Goal: Task Accomplishment & Management: Complete application form

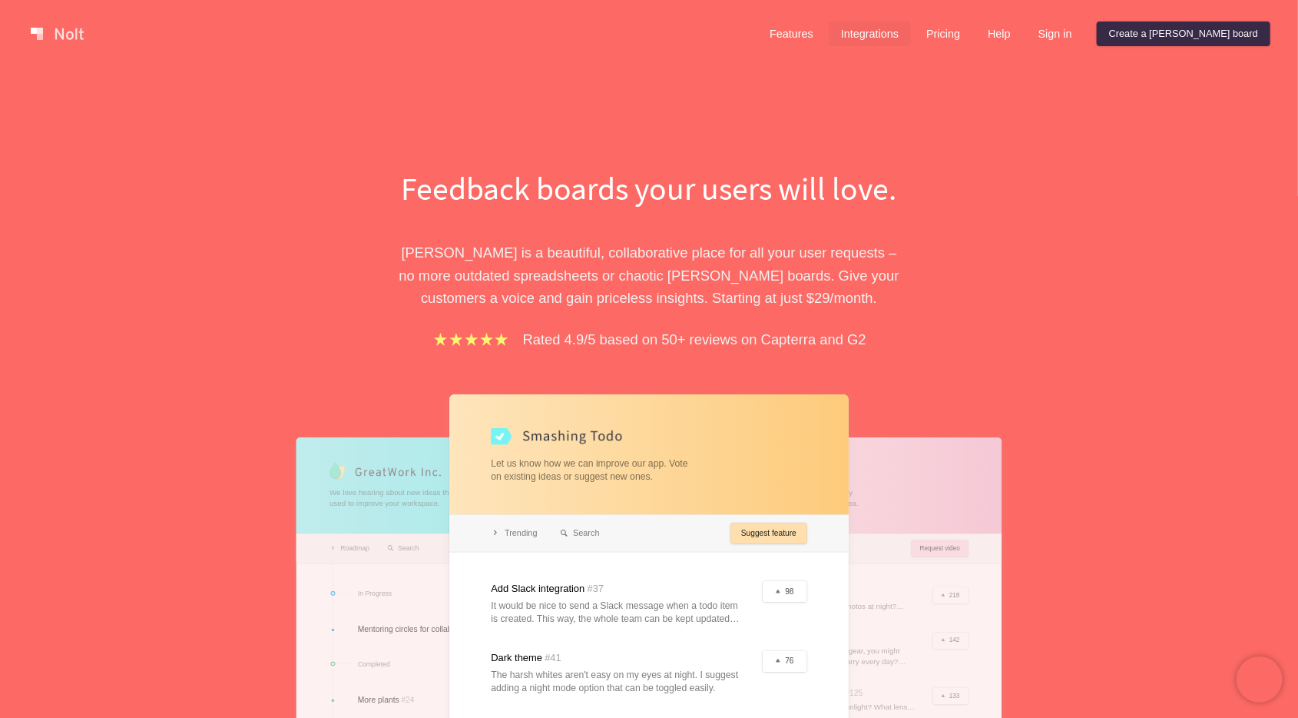
click at [911, 37] on link "Integrations" at bounding box center [870, 34] width 82 height 25
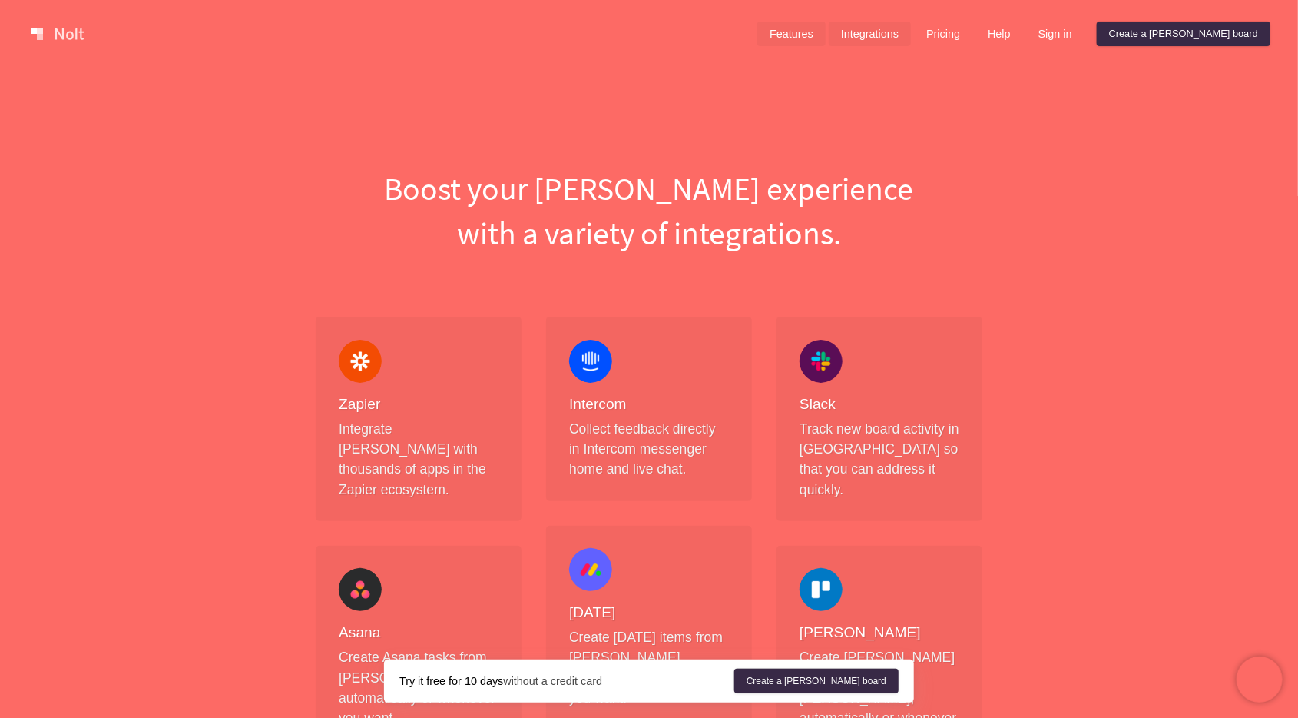
click at [826, 30] on link "Features" at bounding box center [792, 34] width 68 height 25
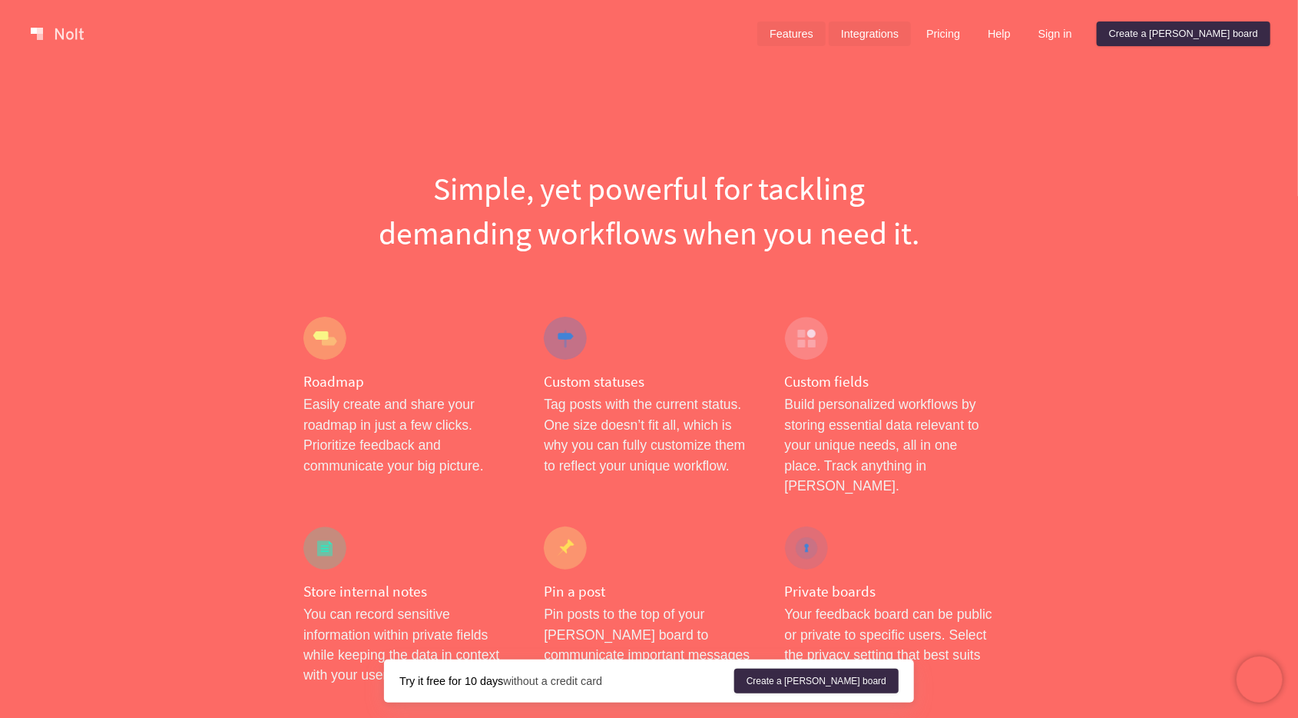
click at [911, 35] on link "Integrations" at bounding box center [870, 34] width 82 height 25
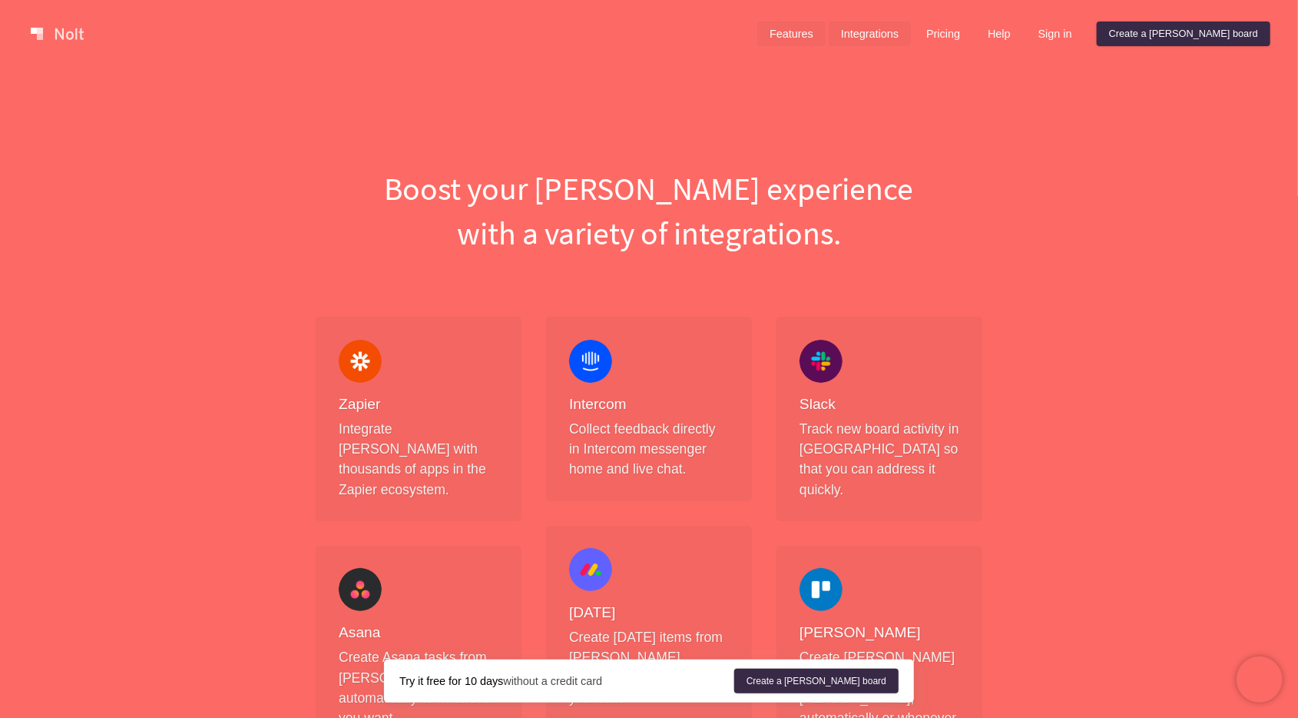
click at [826, 37] on link "Features" at bounding box center [792, 34] width 68 height 25
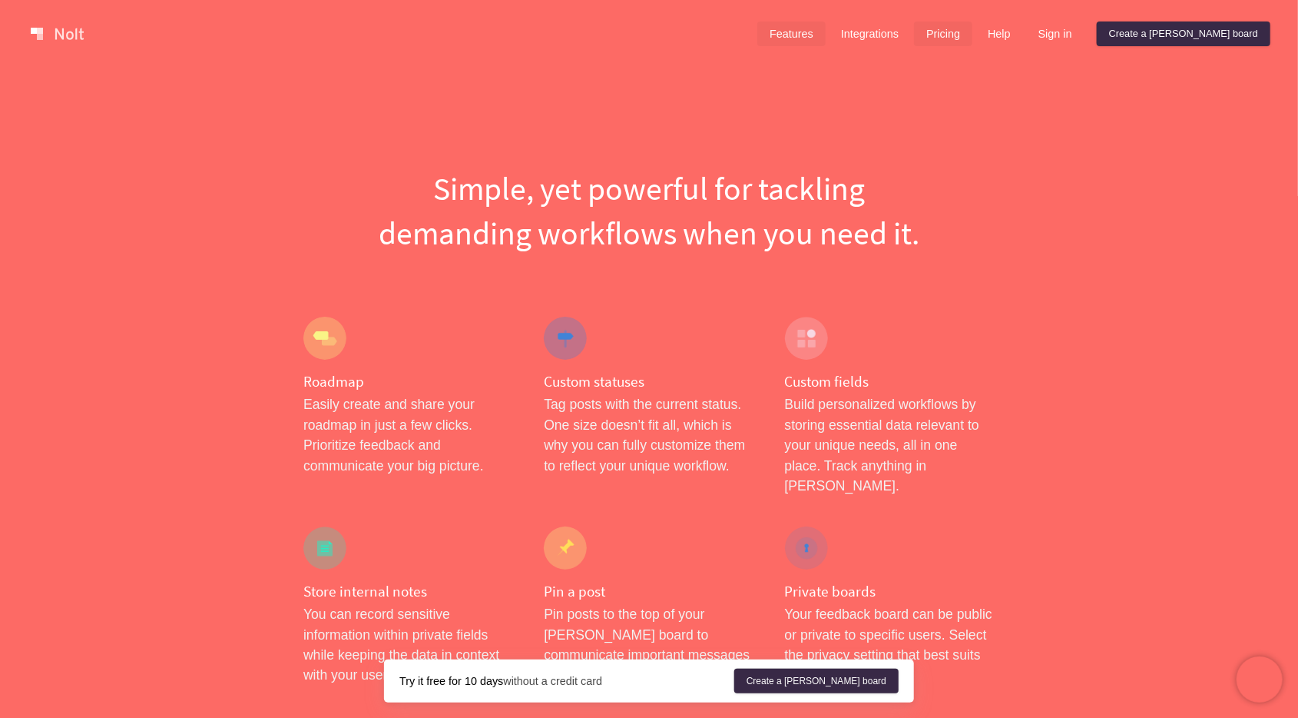
click at [973, 38] on link "Pricing" at bounding box center [943, 34] width 58 height 25
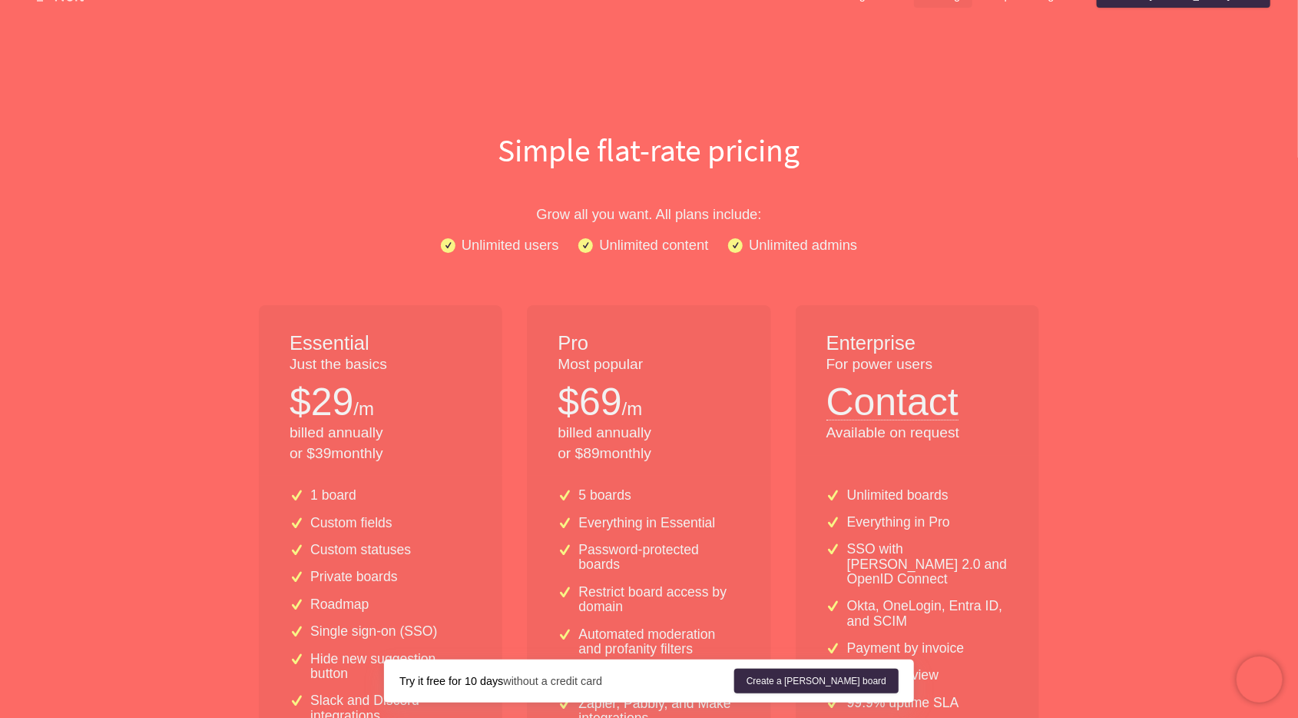
scroll to position [230, 0]
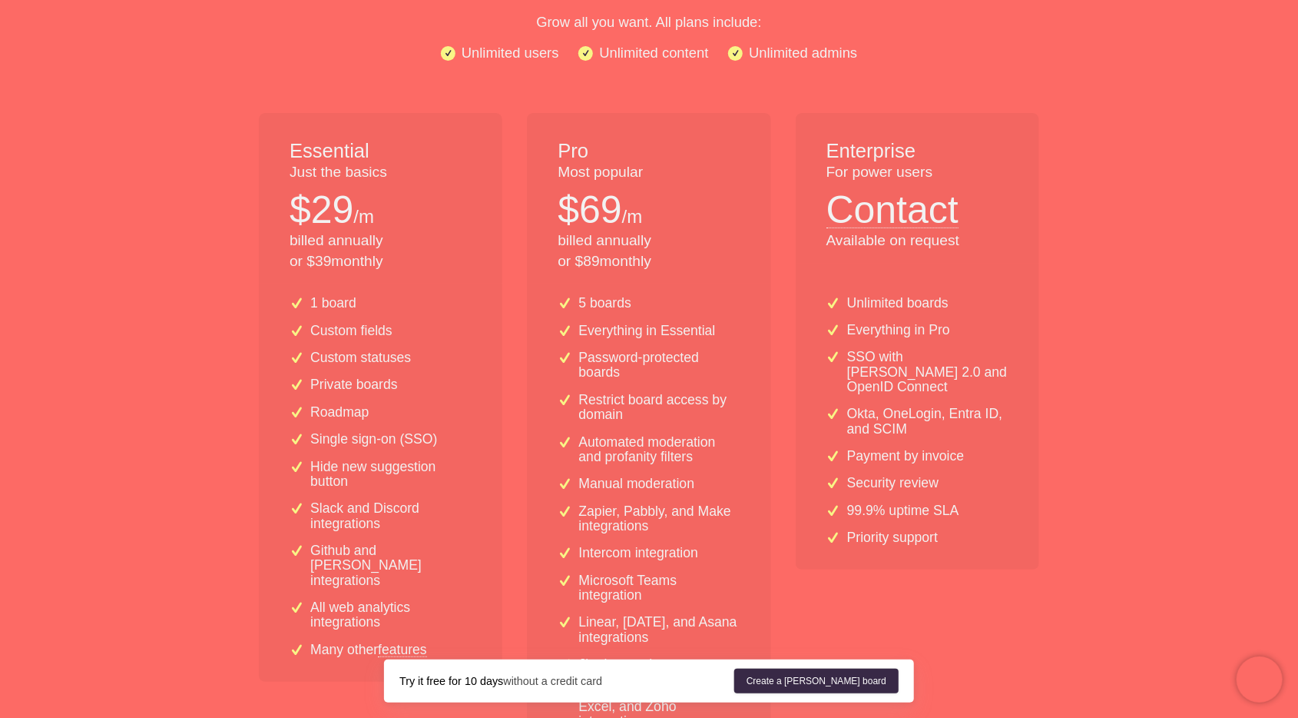
drag, startPoint x: 559, startPoint y: 245, endPoint x: 667, endPoint y: 265, distance: 109.4
click at [667, 265] on p "billed annually or $ 89 monthly" at bounding box center [649, 250] width 182 height 41
drag, startPoint x: 667, startPoint y: 265, endPoint x: 558, endPoint y: 237, distance: 112.7
click at [558, 237] on p "billed annually or $ 89 monthly" at bounding box center [649, 250] width 182 height 41
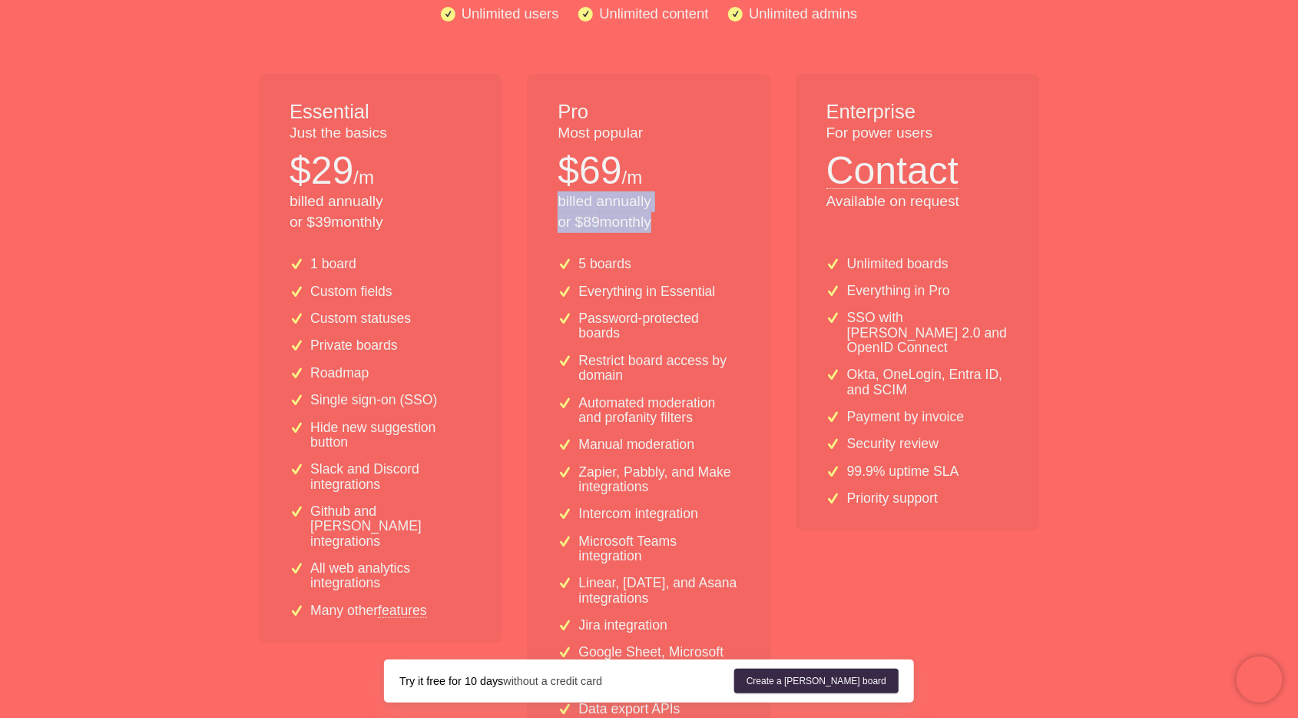
scroll to position [307, 0]
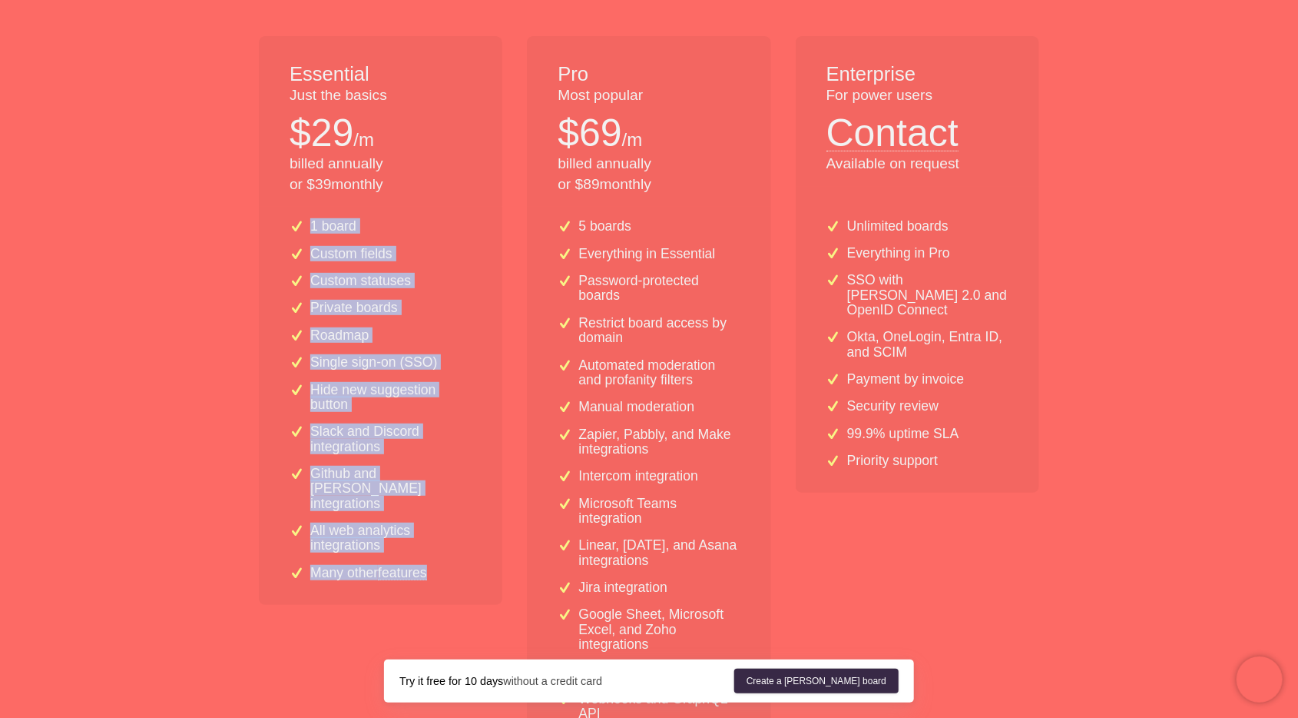
drag, startPoint x: 310, startPoint y: 224, endPoint x: 418, endPoint y: 569, distance: 360.8
click at [418, 569] on div "1 board Custom fields Custom statuses Private boards Roadmap Single sign-on (SS…" at bounding box center [381, 406] width 244 height 398
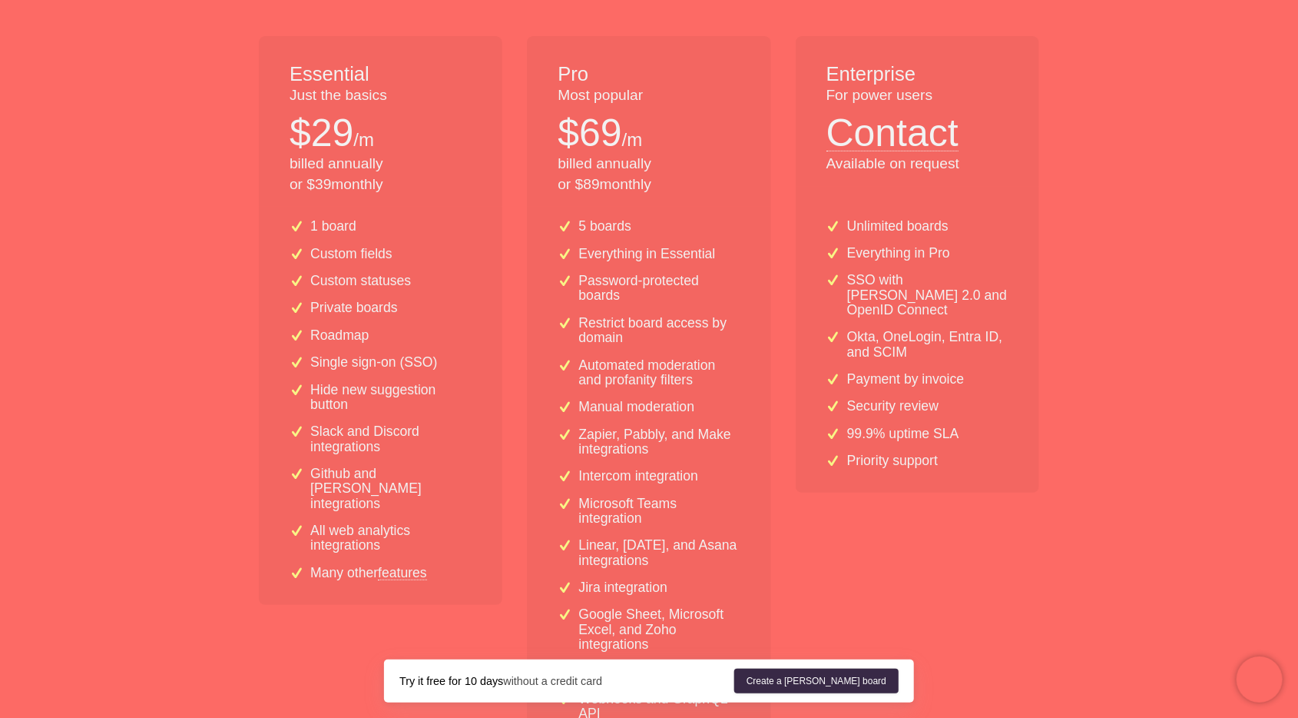
click at [419, 567] on div "1 board Custom fields Custom statuses Private boards Roadmap Single sign-on (SS…" at bounding box center [381, 406] width 244 height 398
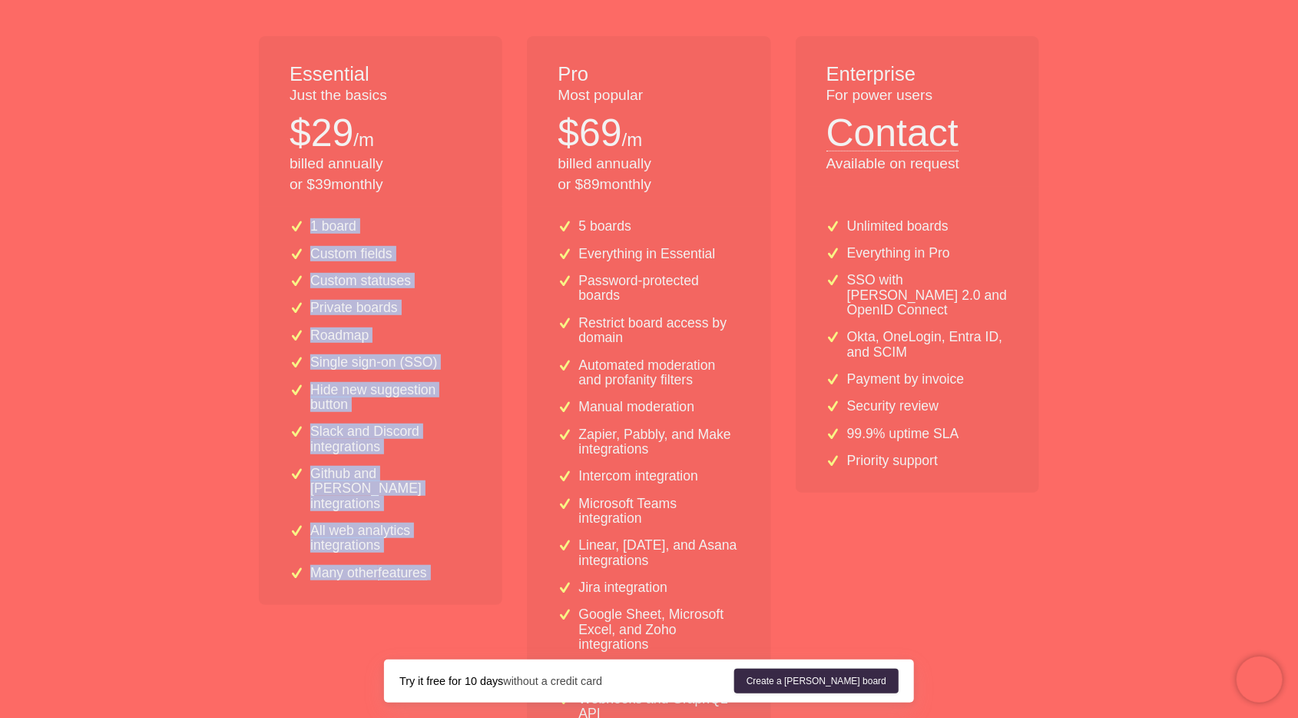
drag, startPoint x: 419, startPoint y: 567, endPoint x: 308, endPoint y: 222, distance: 362.5
click at [308, 222] on div "1 board Custom fields Custom statuses Private boards Roadmap Single sign-on (SS…" at bounding box center [381, 406] width 244 height 398
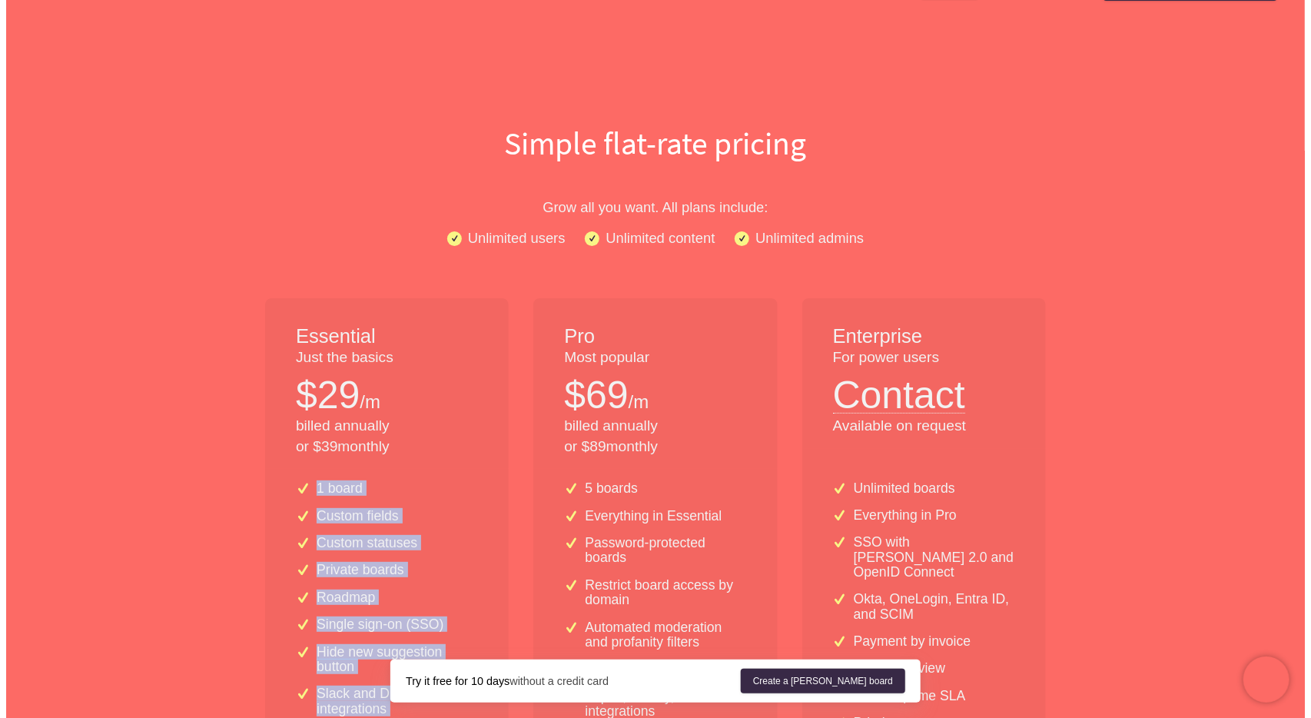
scroll to position [0, 0]
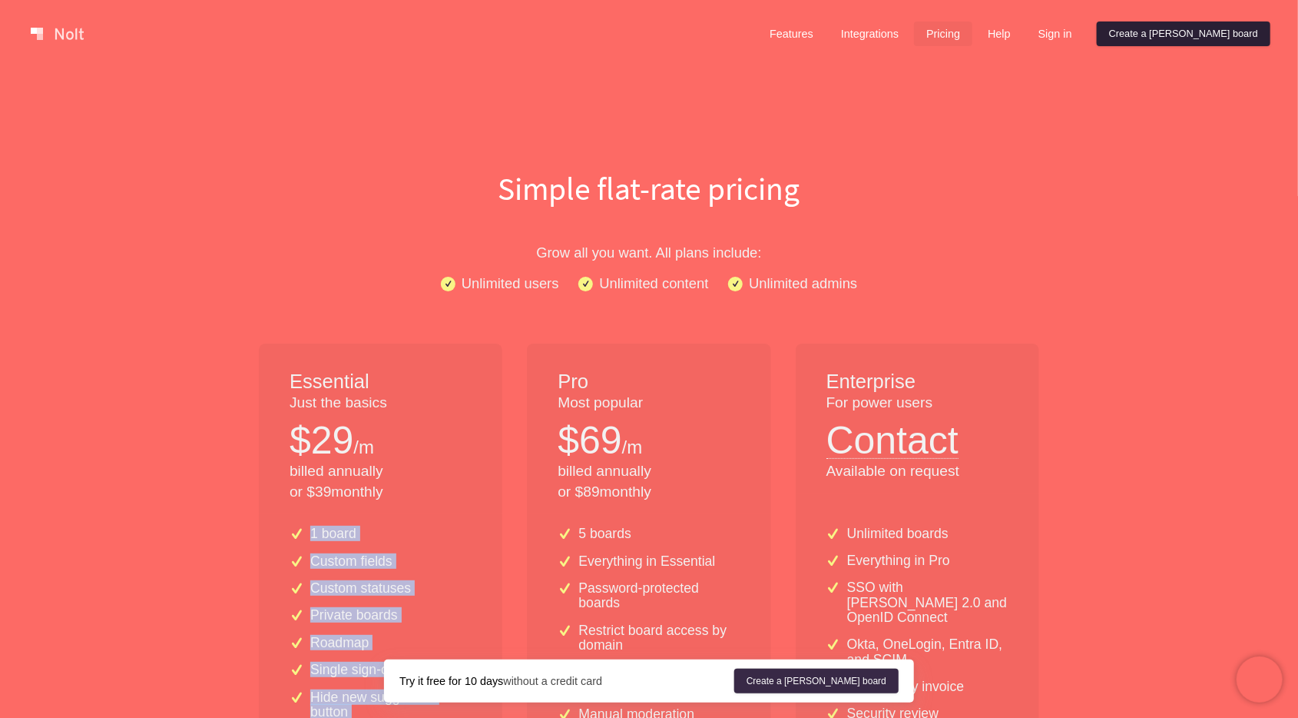
click at [1192, 31] on link "Create a [PERSON_NAME] board" at bounding box center [1184, 34] width 174 height 25
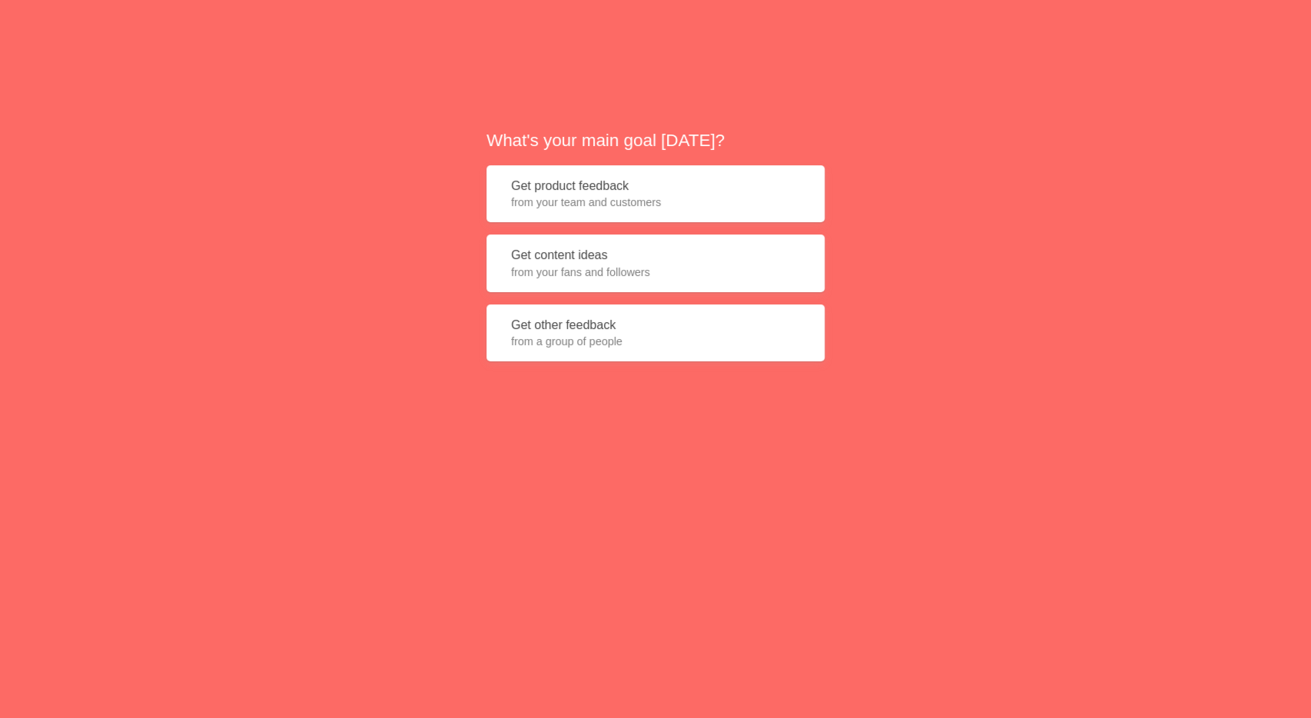
click at [632, 204] on span "from your team and customers" at bounding box center [655, 201] width 289 height 15
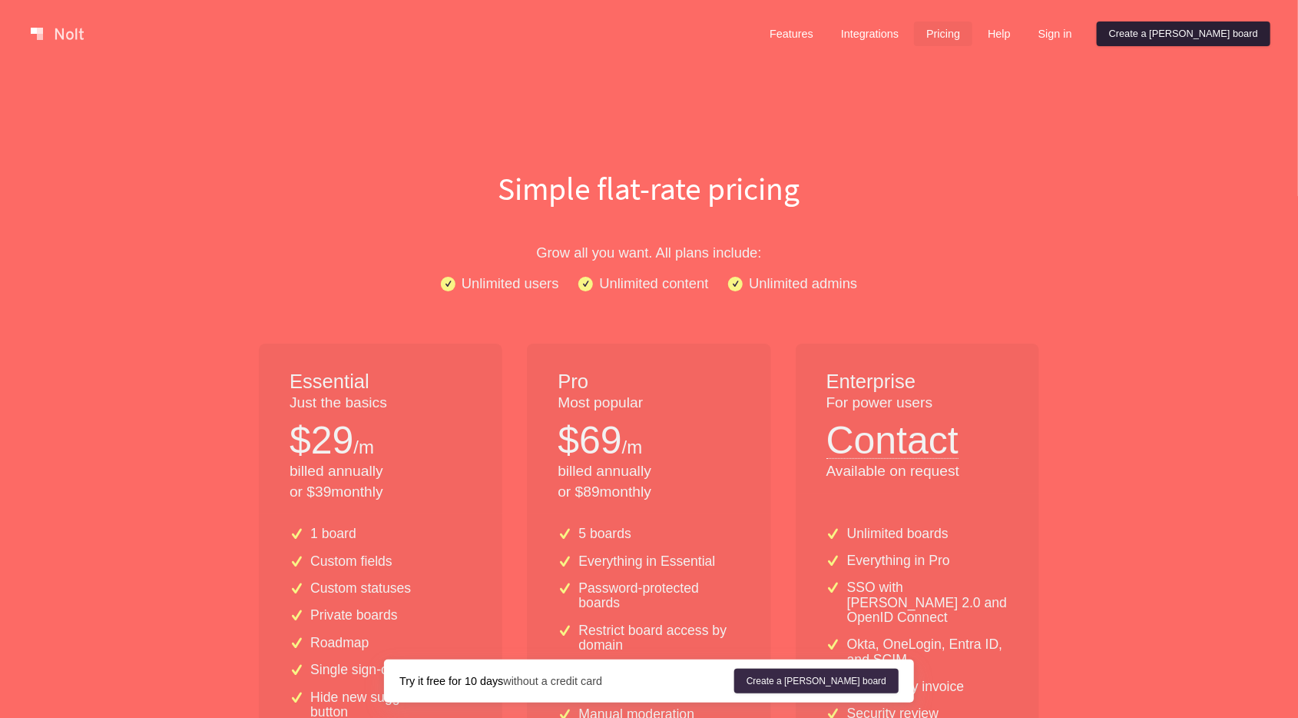
click at [1192, 37] on link "Create a [PERSON_NAME] board" at bounding box center [1184, 34] width 174 height 25
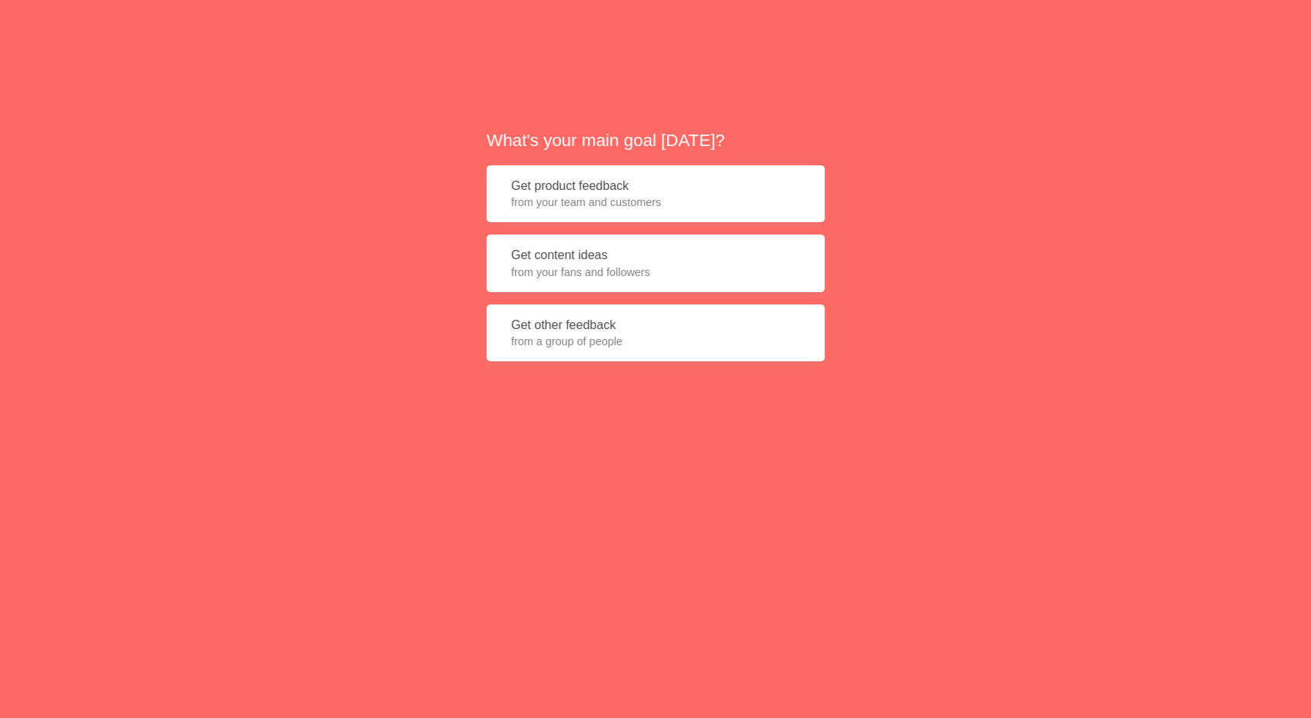
click at [692, 202] on span "from your team and customers" at bounding box center [655, 201] width 289 height 15
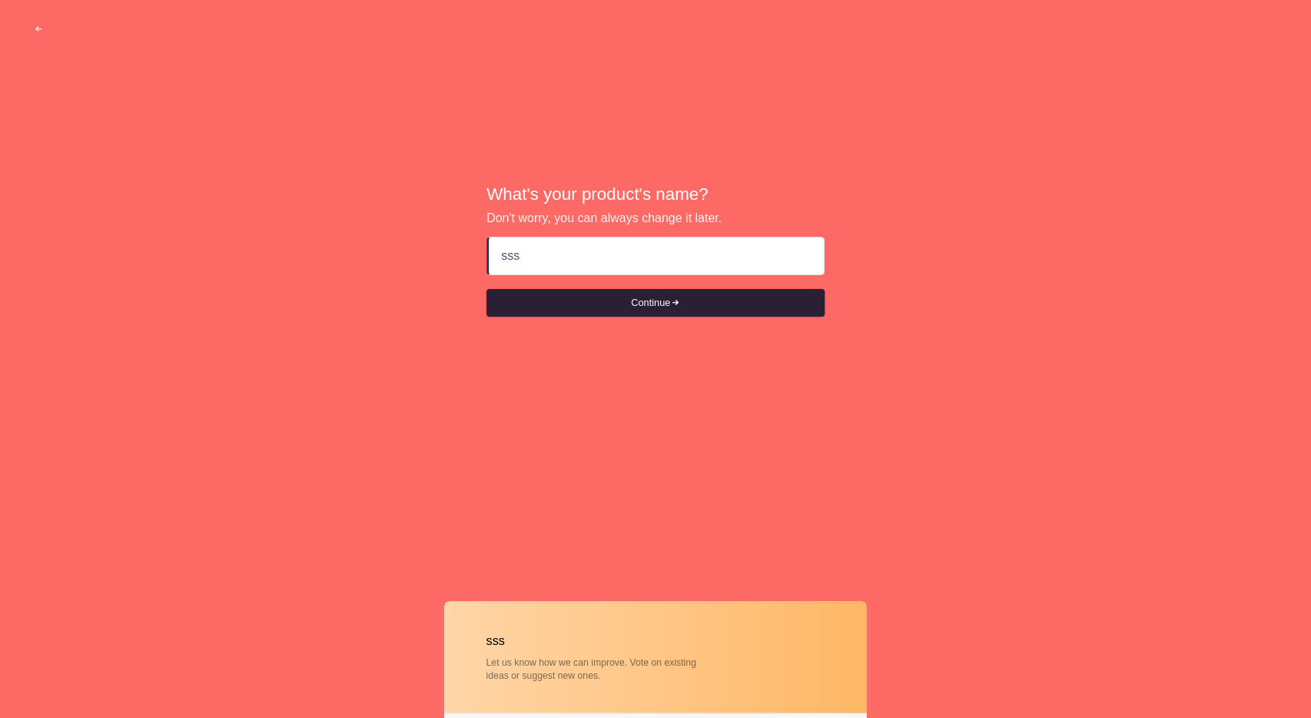
click at [659, 305] on button "Continue" at bounding box center [655, 303] width 338 height 28
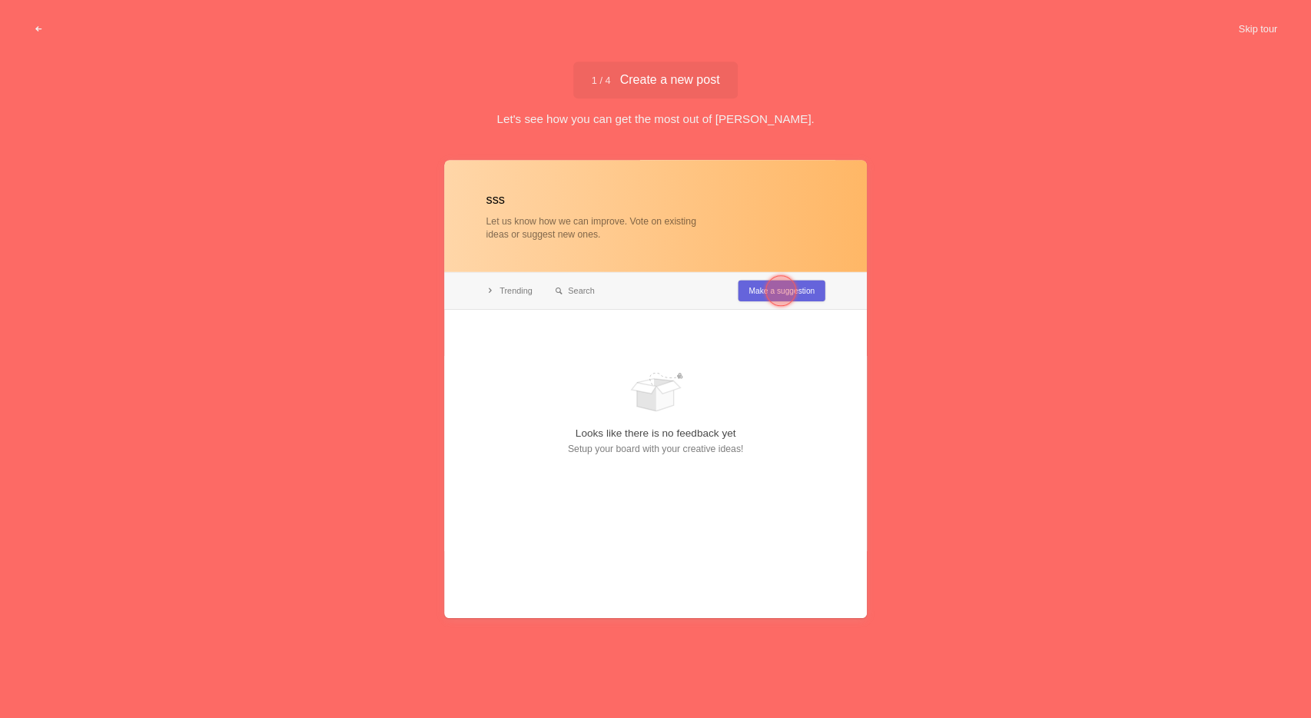
type input "sss"
click at [781, 292] on div at bounding box center [780, 291] width 31 height 31
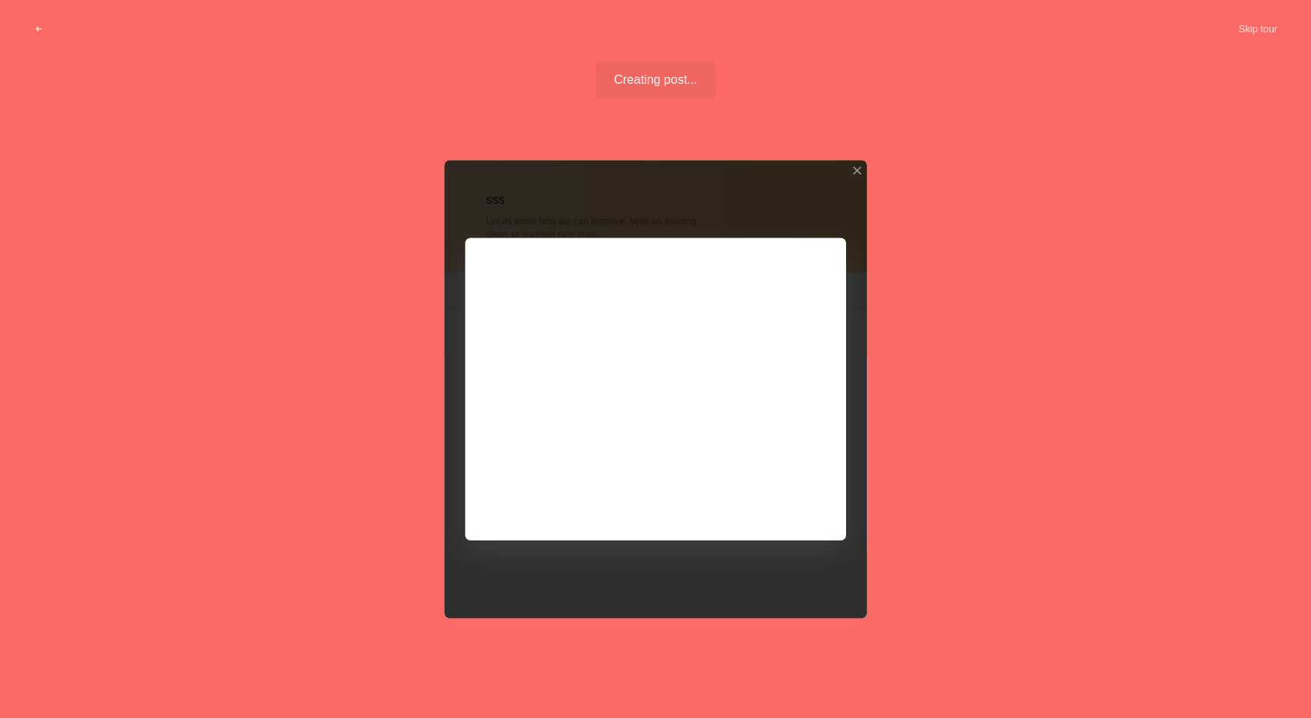
click at [592, 449] on div at bounding box center [655, 389] width 423 height 457
click at [795, 502] on div at bounding box center [655, 389] width 423 height 457
click at [768, 497] on div at bounding box center [655, 389] width 423 height 457
click at [691, 426] on div at bounding box center [655, 389] width 423 height 457
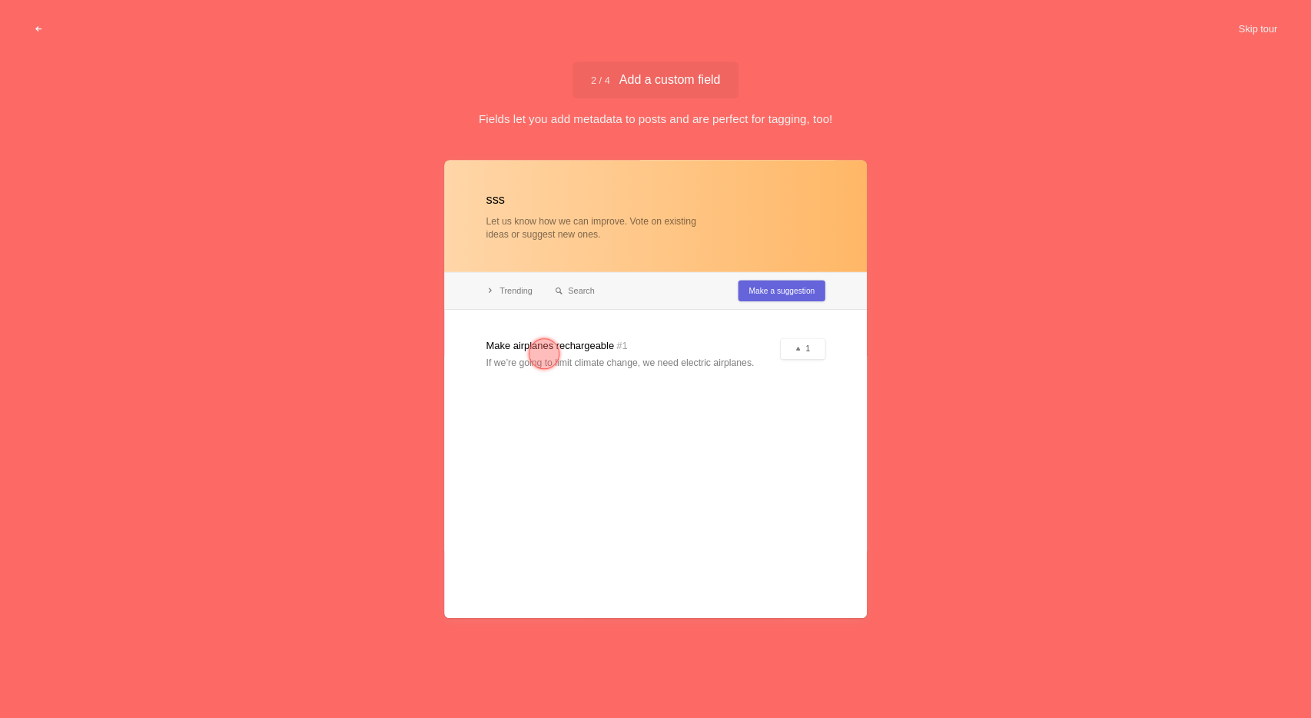
click at [774, 501] on div at bounding box center [655, 389] width 423 height 457
drag, startPoint x: 704, startPoint y: 354, endPoint x: 673, endPoint y: 357, distance: 30.9
click at [695, 355] on div at bounding box center [655, 389] width 423 height 457
click at [545, 351] on div at bounding box center [544, 354] width 31 height 31
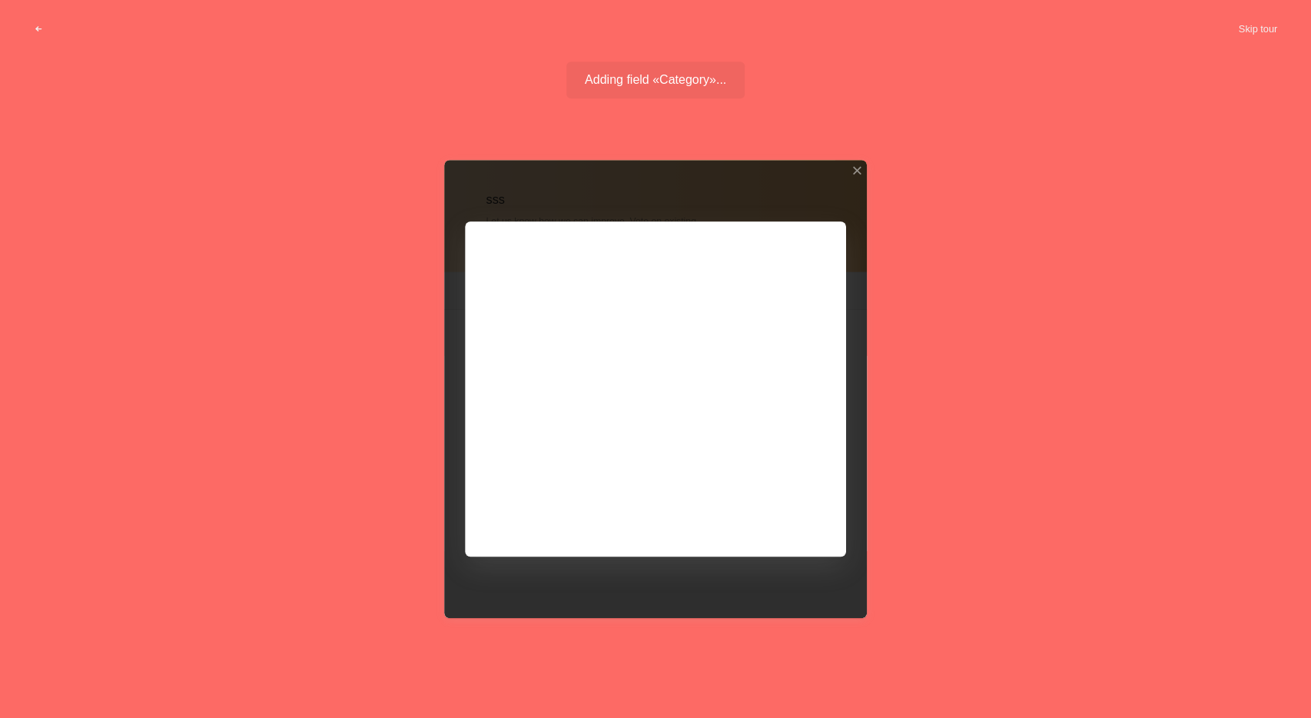
click at [750, 442] on div at bounding box center [655, 389] width 423 height 457
click at [681, 77] on div "Field with options added" at bounding box center [655, 79] width 178 height 37
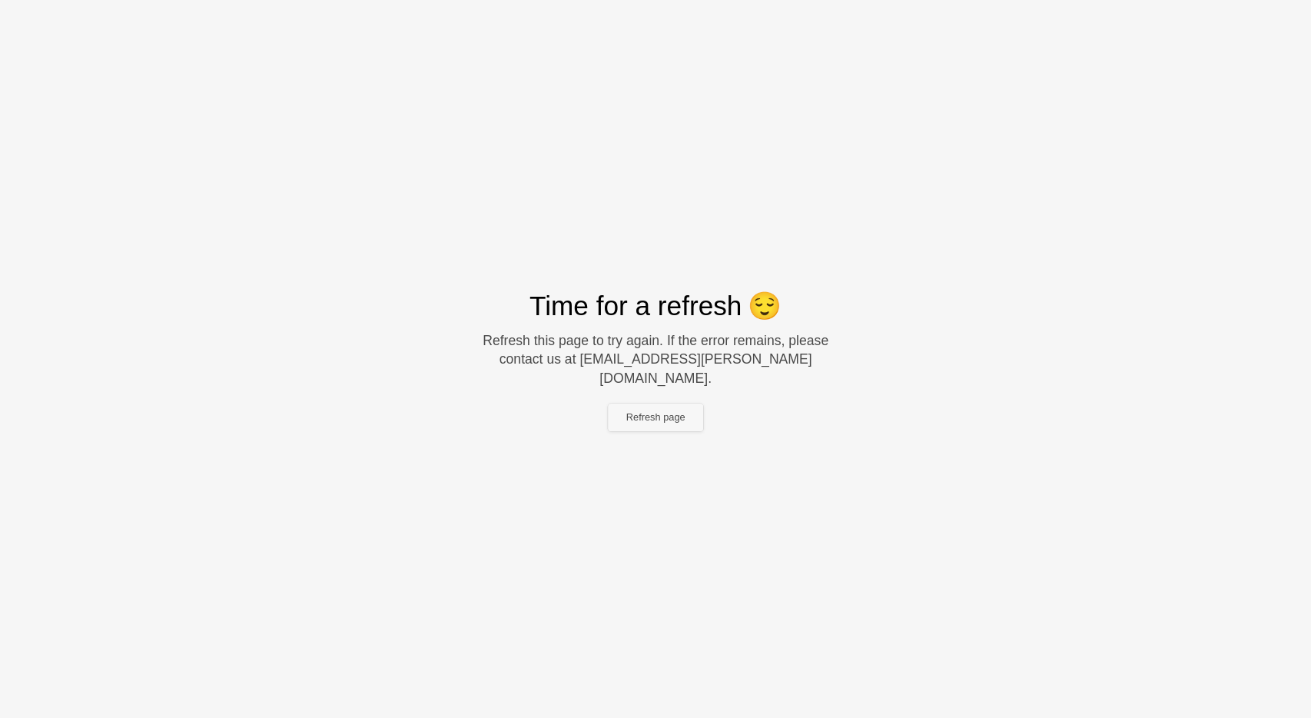
click at [670, 418] on button "Refresh page" at bounding box center [656, 417] width 96 height 28
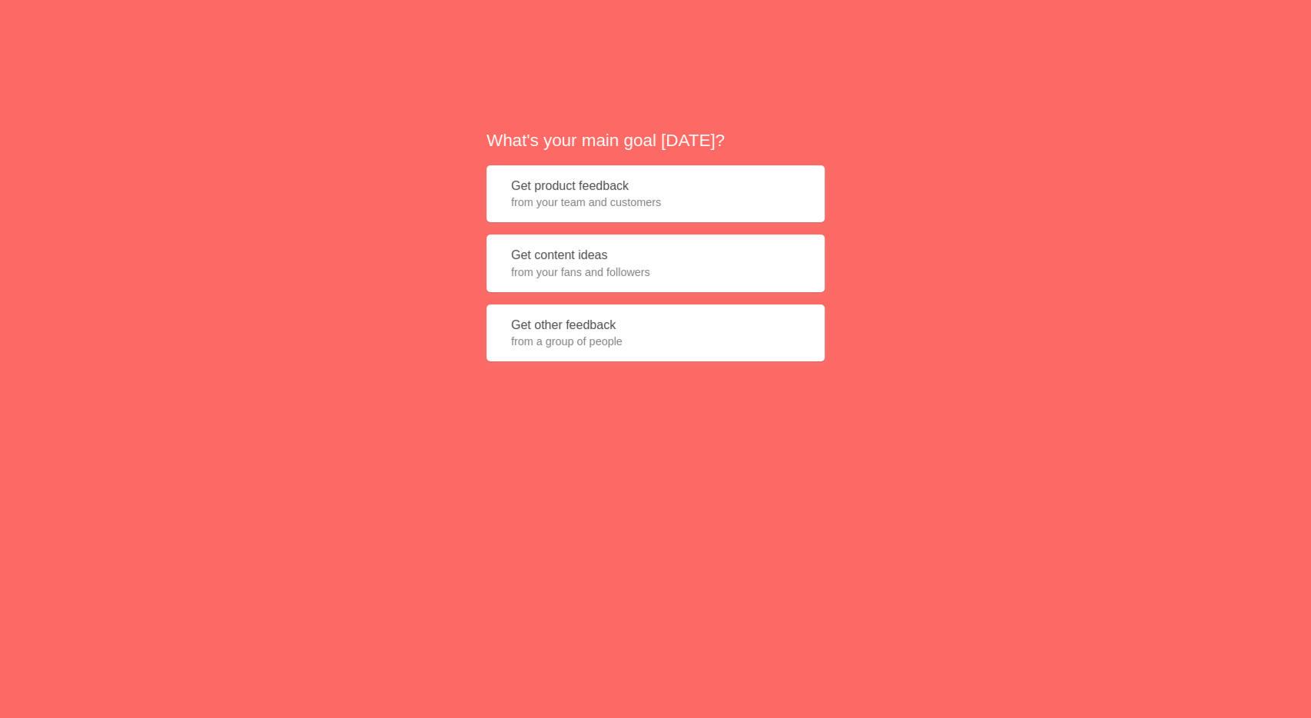
click at [615, 277] on span "from your fans and followers" at bounding box center [655, 271] width 289 height 15
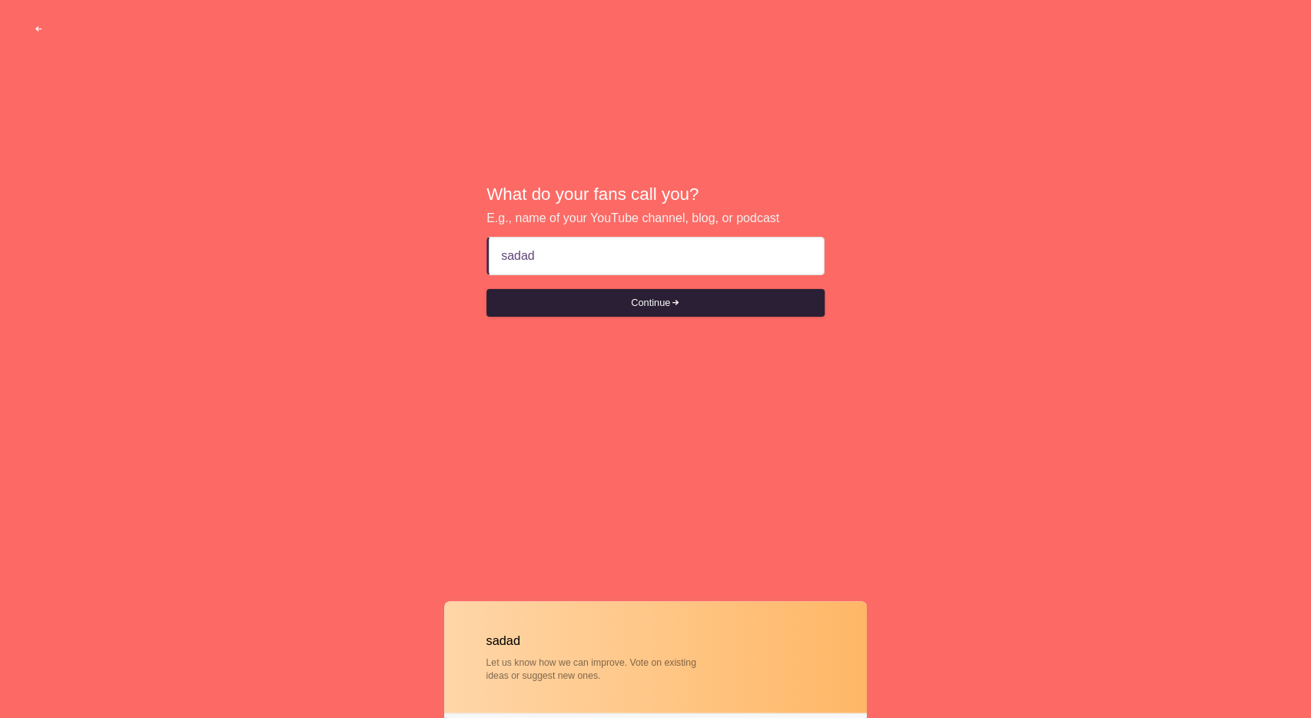
click at [671, 310] on button "Continue" at bounding box center [655, 303] width 338 height 28
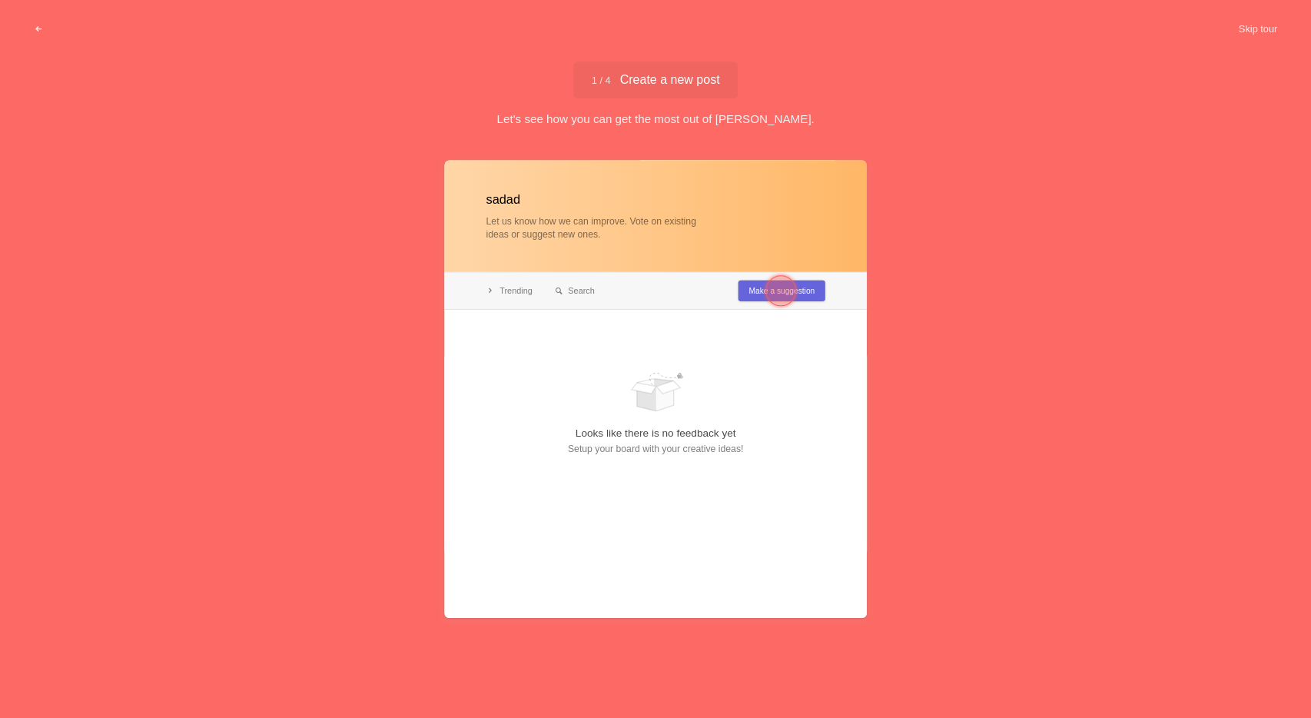
type input "sadad"
click at [809, 303] on div at bounding box center [655, 389] width 423 height 457
click at [811, 296] on div at bounding box center [655, 389] width 423 height 457
click at [781, 288] on div at bounding box center [780, 291] width 31 height 31
